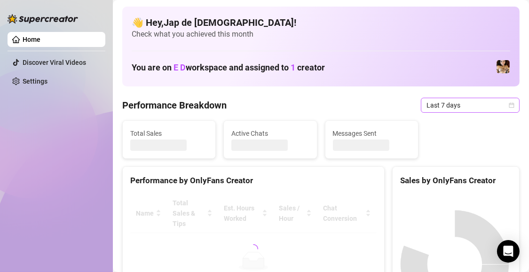
click at [438, 107] on span "Last 7 days" at bounding box center [471, 105] width 88 height 14
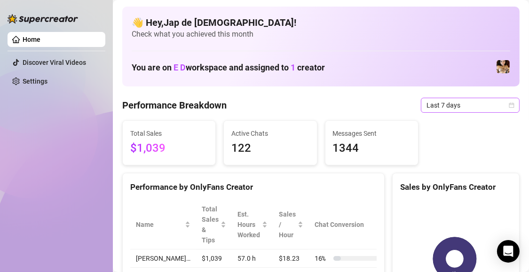
click at [464, 104] on span "Last 7 days" at bounding box center [471, 105] width 88 height 14
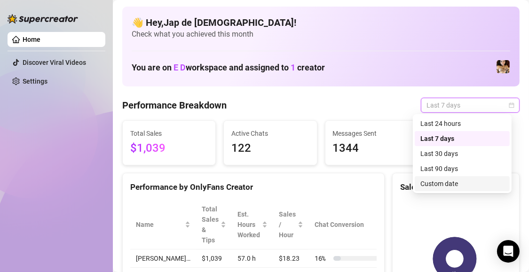
click at [467, 179] on div "Custom date" at bounding box center [463, 184] width 84 height 10
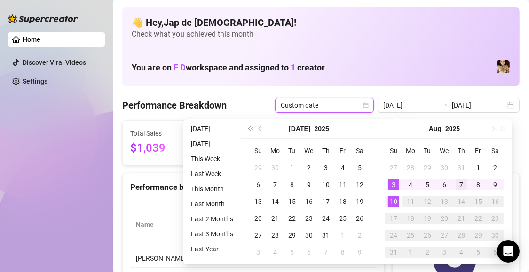
type input "[DATE]"
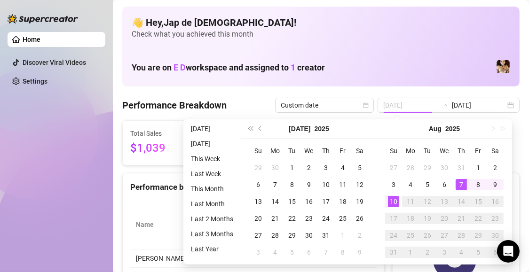
click at [461, 185] on div "7" at bounding box center [461, 184] width 11 height 11
type input "[DATE]"
click at [395, 200] on div "10" at bounding box center [393, 201] width 11 height 11
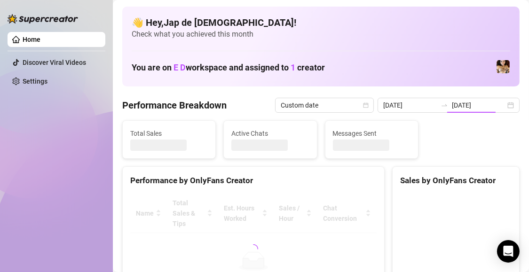
type input "[DATE]"
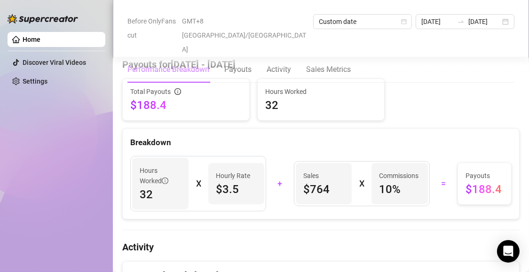
scroll to position [282, 0]
